Goal: Task Accomplishment & Management: Manage account settings

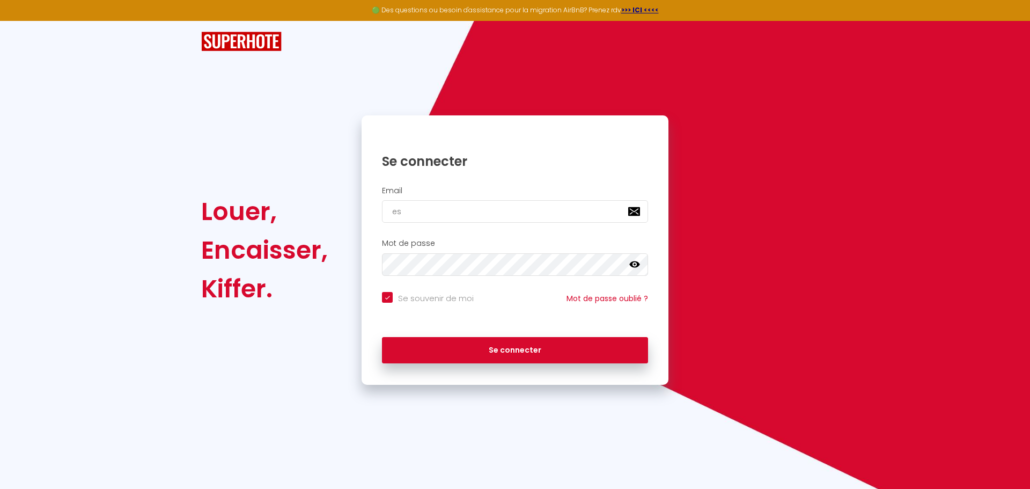
click at [466, 216] on input "es" at bounding box center [515, 211] width 266 height 23
click at [401, 211] on input "es" at bounding box center [515, 211] width 266 height 23
type input "est"
checkbox input "true"
type input "este"
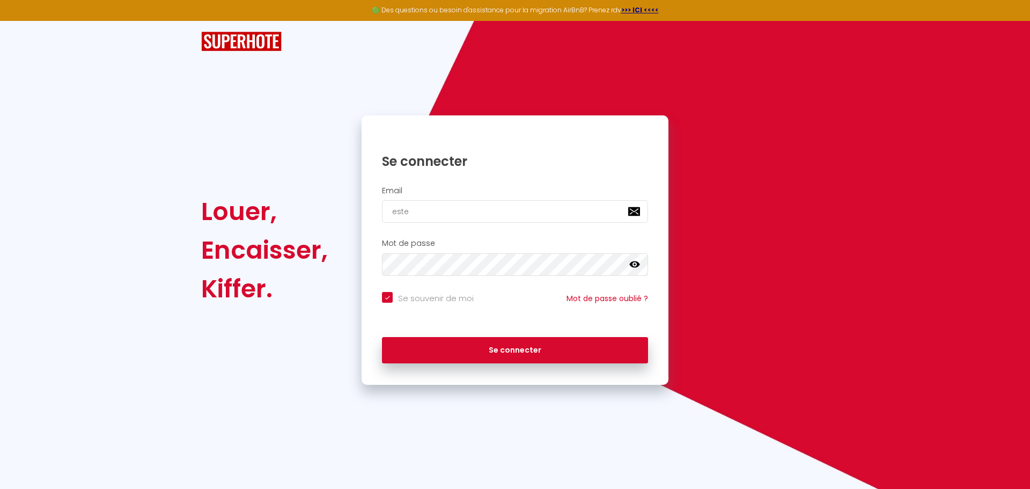
checkbox input "true"
type input "[PERSON_NAME]"
checkbox input "true"
type input "[PERSON_NAME]"
checkbox input "true"
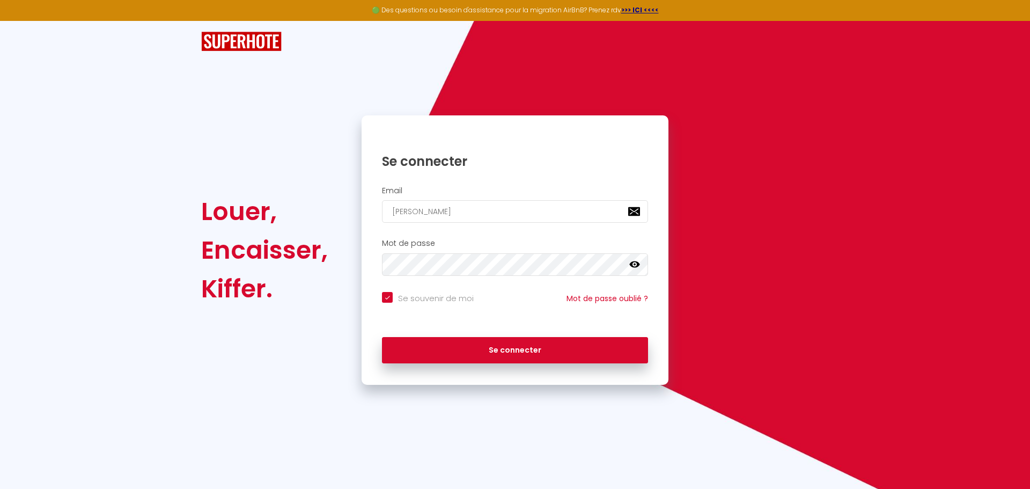
type input "[PERSON_NAME]"
checkbox input "true"
type input "[PERSON_NAME]."
checkbox input "true"
type input "[PERSON_NAME].c"
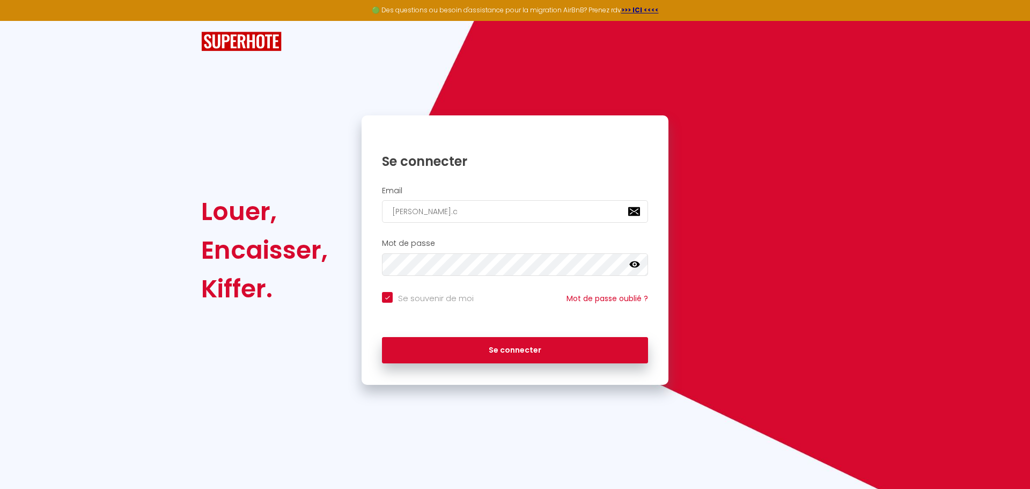
checkbox input "true"
type input "[PERSON_NAME][DOMAIN_NAME]"
checkbox input "true"
type input "[PERSON_NAME].cap"
checkbox input "true"
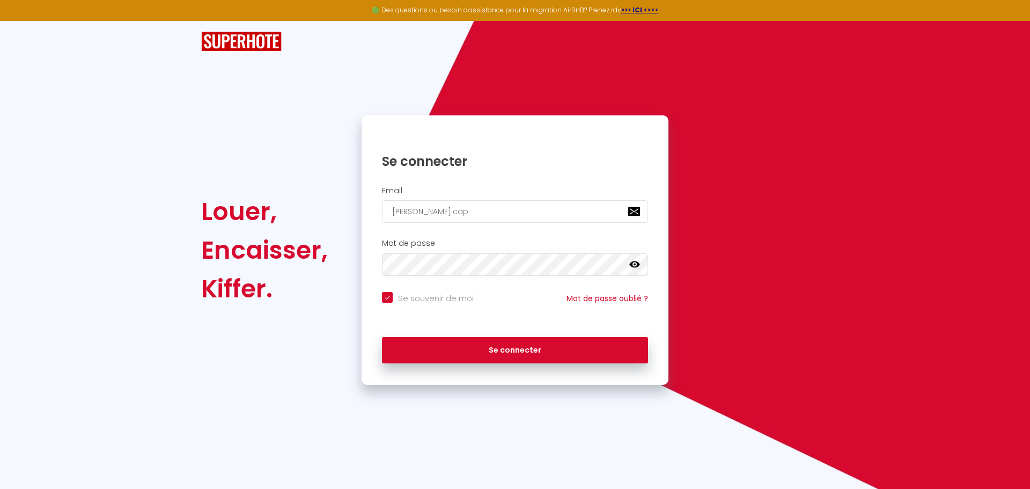
type input "[PERSON_NAME].[PERSON_NAME]"
checkbox input "true"
type input "[PERSON_NAME].[PERSON_NAME]"
checkbox input "true"
type input "[PERSON_NAME].[PERSON_NAME]@"
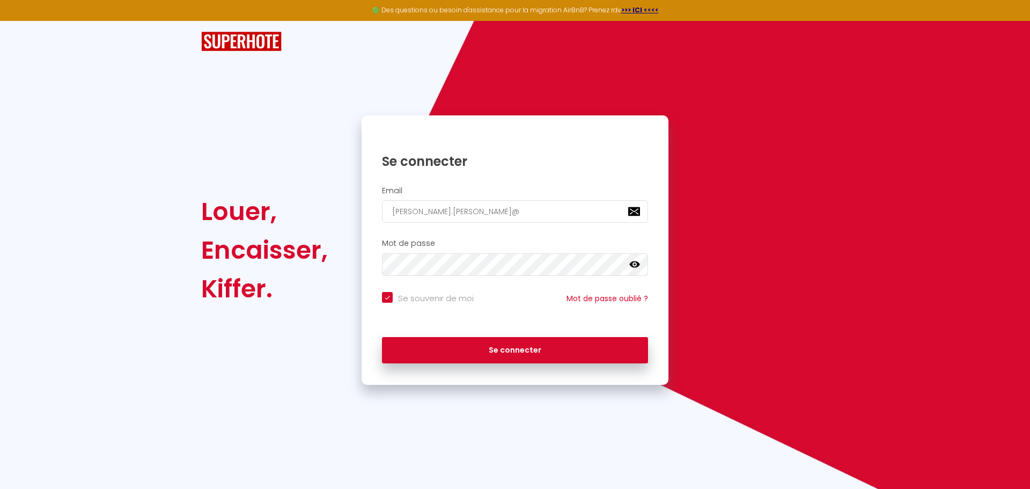
checkbox input "true"
type input "[PERSON_NAME].[PERSON_NAME]@h"
checkbox input "true"
type input "[PERSON_NAME].[PERSON_NAME]@"
checkbox input "true"
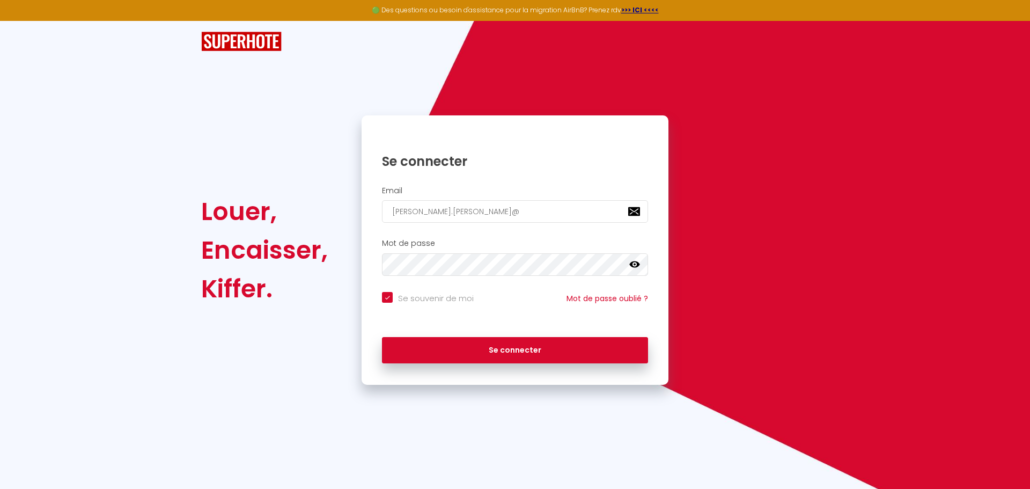
type input "[PERSON_NAME].[PERSON_NAME]@g"
checkbox input "true"
type input "[PERSON_NAME].[PERSON_NAME]@gm"
checkbox input "true"
type input "[PERSON_NAME].[PERSON_NAME]@gma"
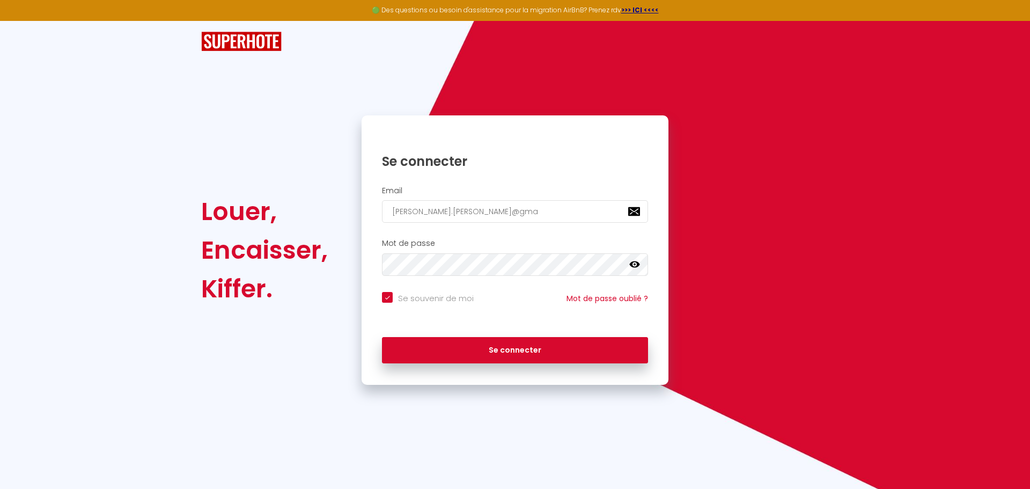
checkbox input "true"
type input "[PERSON_NAME].[PERSON_NAME]@gmai"
checkbox input "true"
type input "[PERSON_NAME][EMAIL_ADDRESS][PERSON_NAME]"
checkbox input "true"
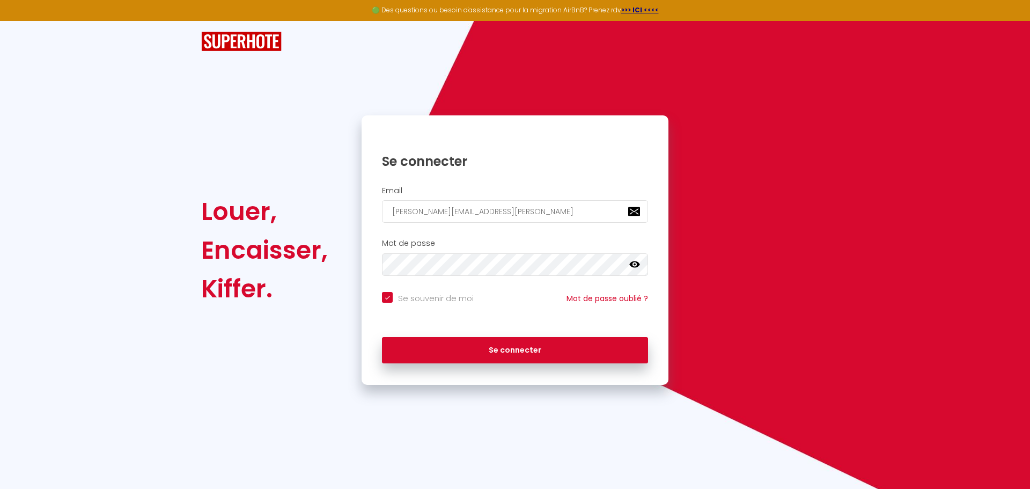
type input "[PERSON_NAME][EMAIL_ADDRESS][PERSON_NAME]."
checkbox input "true"
type input "[PERSON_NAME].[PERSON_NAME]@gmail.c"
checkbox input "true"
type input "[PERSON_NAME][EMAIL_ADDRESS][PERSON_NAME][DOMAIN_NAME]"
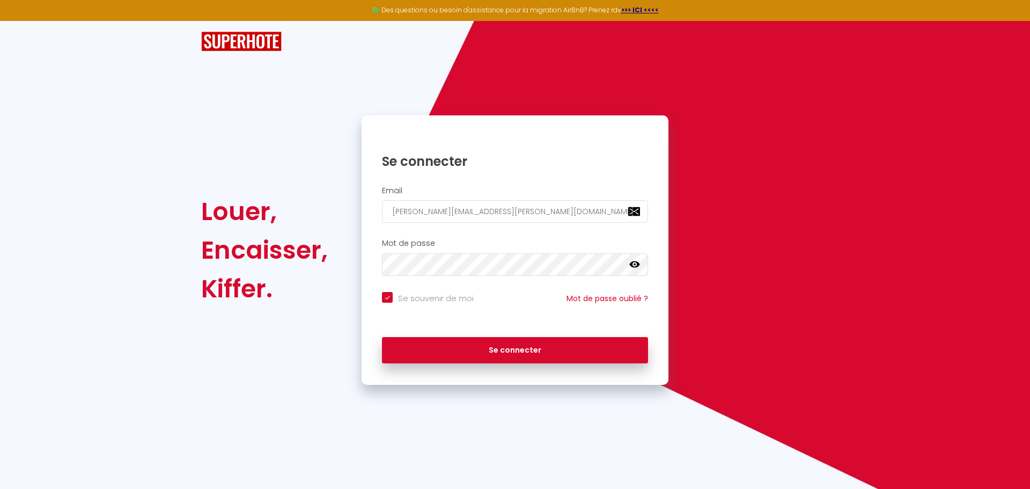
checkbox input "true"
type input "[PERSON_NAME][EMAIL_ADDRESS][PERSON_NAME][DOMAIN_NAME]"
checkbox input "true"
click at [600, 215] on input "[PERSON_NAME][EMAIL_ADDRESS][PERSON_NAME][DOMAIN_NAME]" at bounding box center [515, 211] width 266 height 23
click at [623, 211] on input "[PERSON_NAME][EMAIL_ADDRESS][PERSON_NAME][DOMAIN_NAME]" at bounding box center [515, 211] width 266 height 23
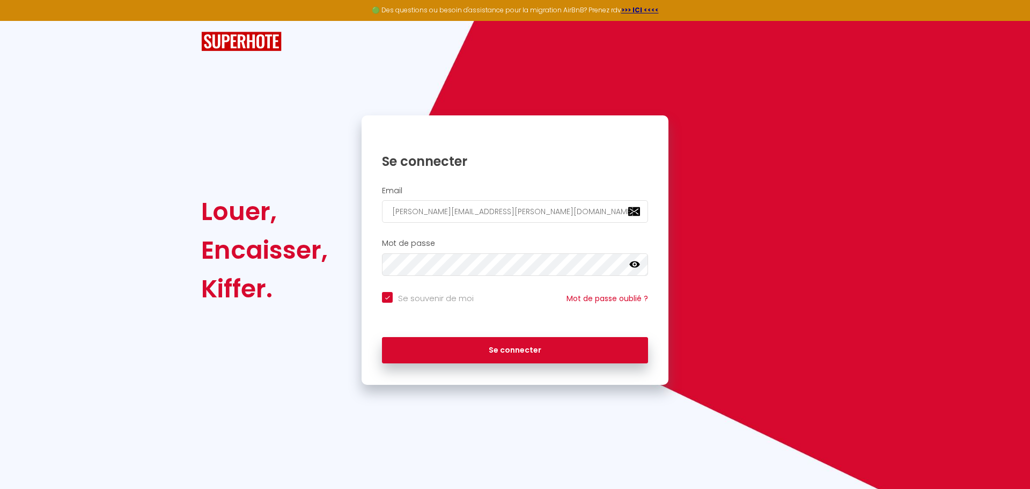
drag, startPoint x: 626, startPoint y: 211, endPoint x: 488, endPoint y: 201, distance: 137.7
click at [488, 201] on input "[PERSON_NAME][EMAIL_ADDRESS][PERSON_NAME][DOMAIN_NAME]" at bounding box center [515, 211] width 266 height 23
drag, startPoint x: 622, startPoint y: 210, endPoint x: 512, endPoint y: 210, distance: 110.0
click at [512, 210] on input "[PERSON_NAME][EMAIL_ADDRESS][PERSON_NAME][DOMAIN_NAME]" at bounding box center [515, 211] width 266 height 23
drag, startPoint x: 621, startPoint y: 214, endPoint x: 498, endPoint y: 208, distance: 123.0
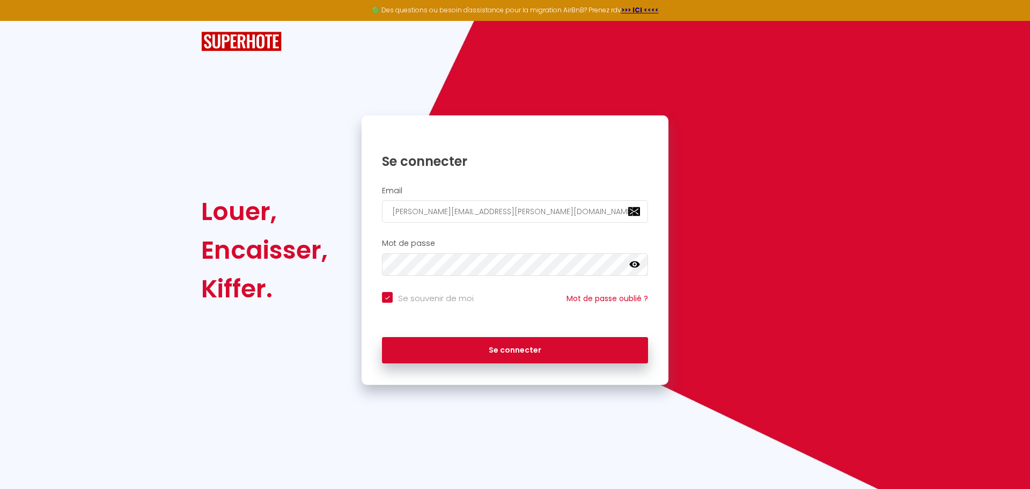
click at [498, 208] on input "[PERSON_NAME][EMAIL_ADDRESS][PERSON_NAME][DOMAIN_NAME]" at bounding box center [515, 211] width 266 height 23
type input "[PERSON_NAME][EMAIL_ADDRESS][PERSON_NAME][DOMAIN_NAME]"
click at [634, 268] on icon at bounding box center [634, 264] width 11 height 11
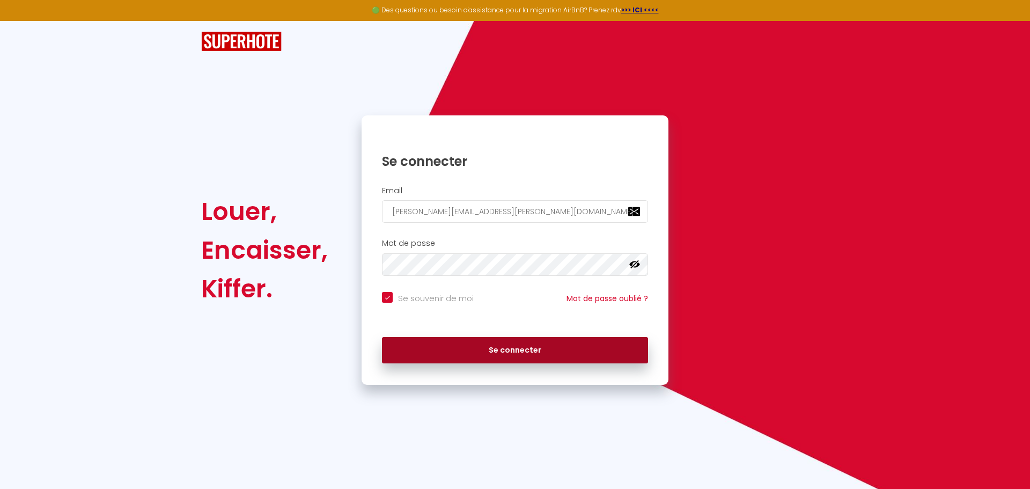
click at [571, 341] on button "Se connecter" at bounding box center [515, 350] width 266 height 27
checkbox input "true"
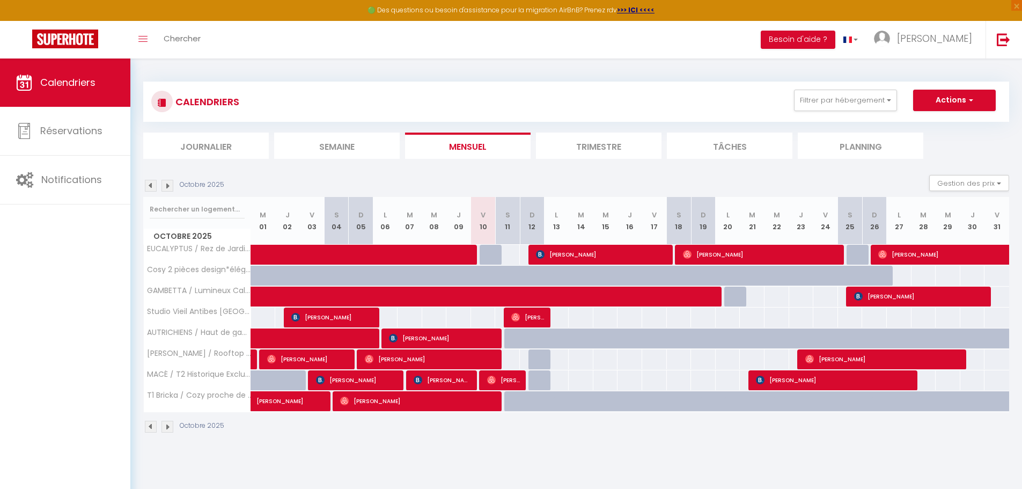
click at [357, 143] on li "Semaine" at bounding box center [337, 146] width 126 height 26
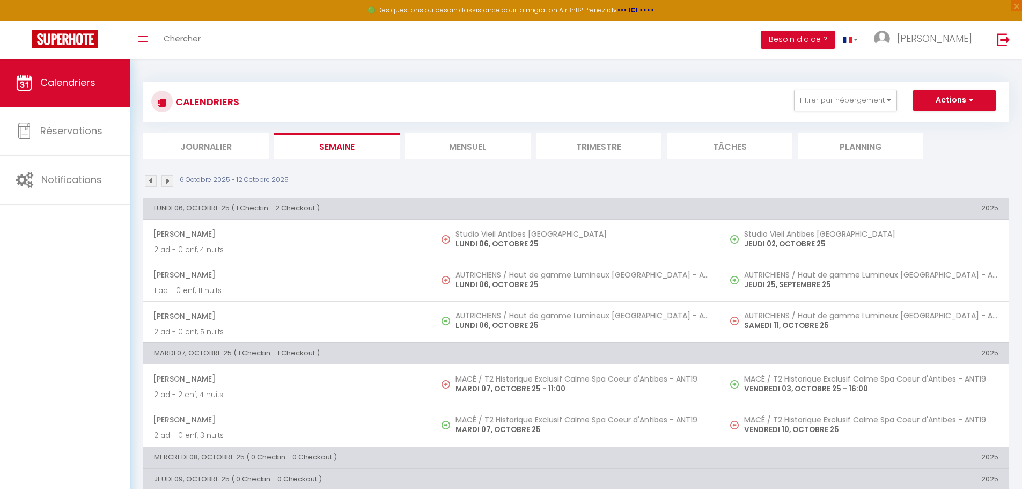
click at [465, 150] on li "Mensuel" at bounding box center [468, 146] width 126 height 26
